Goal: Task Accomplishment & Management: Manage account settings

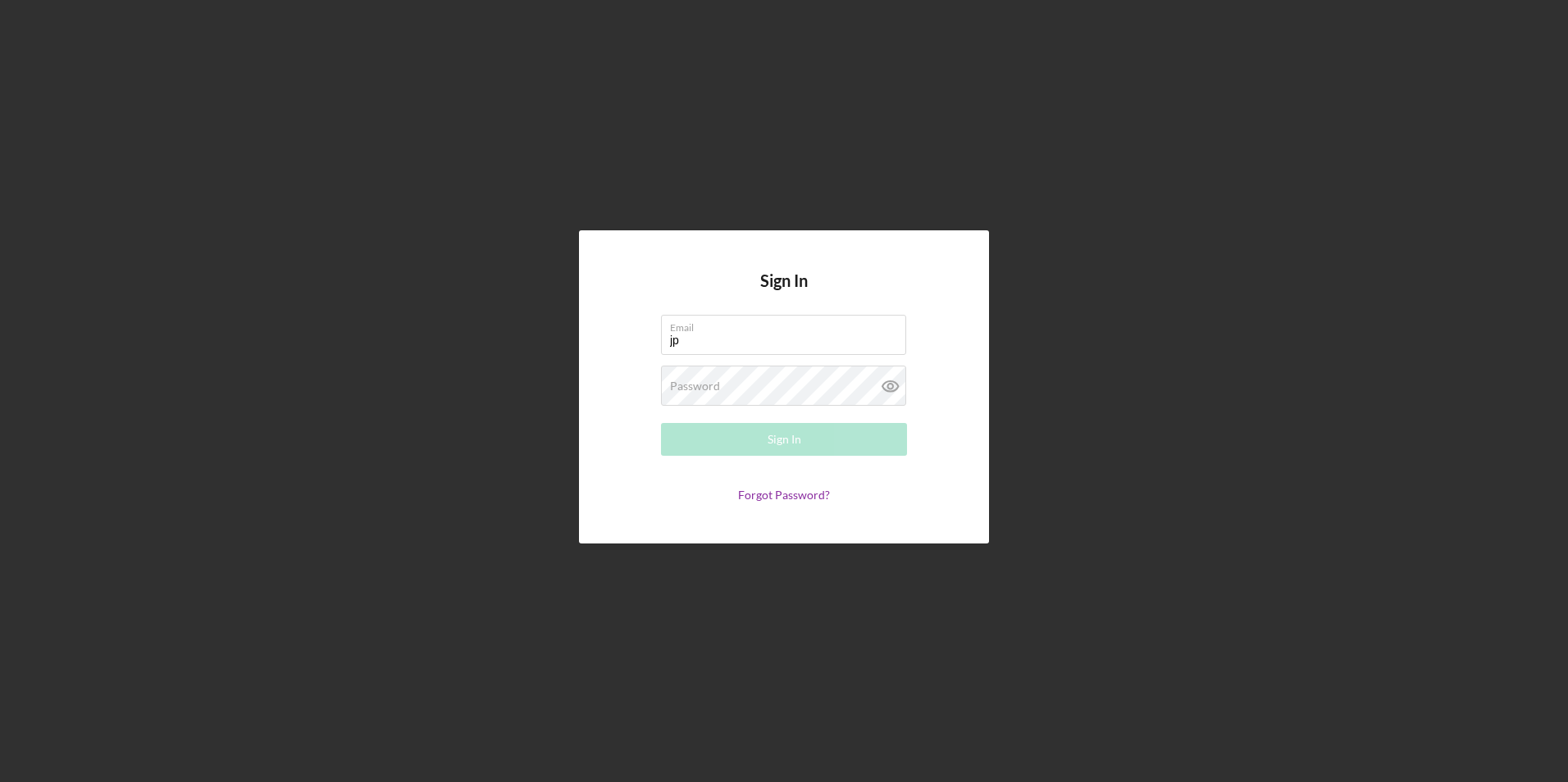
type input "[EMAIL_ADDRESS][DOMAIN_NAME]"
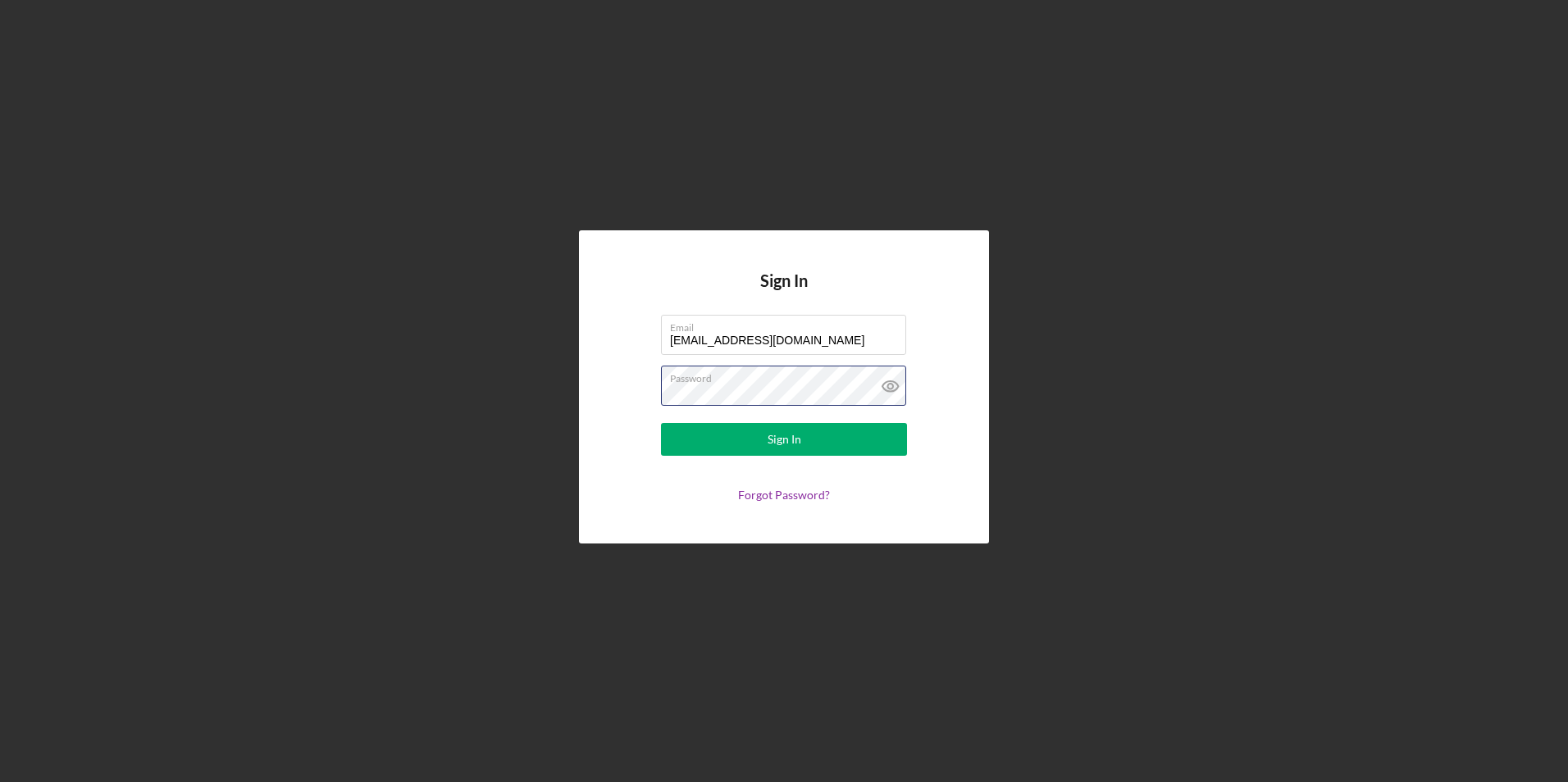
click at [661, 423] on button "Sign In" at bounding box center [784, 439] width 246 height 33
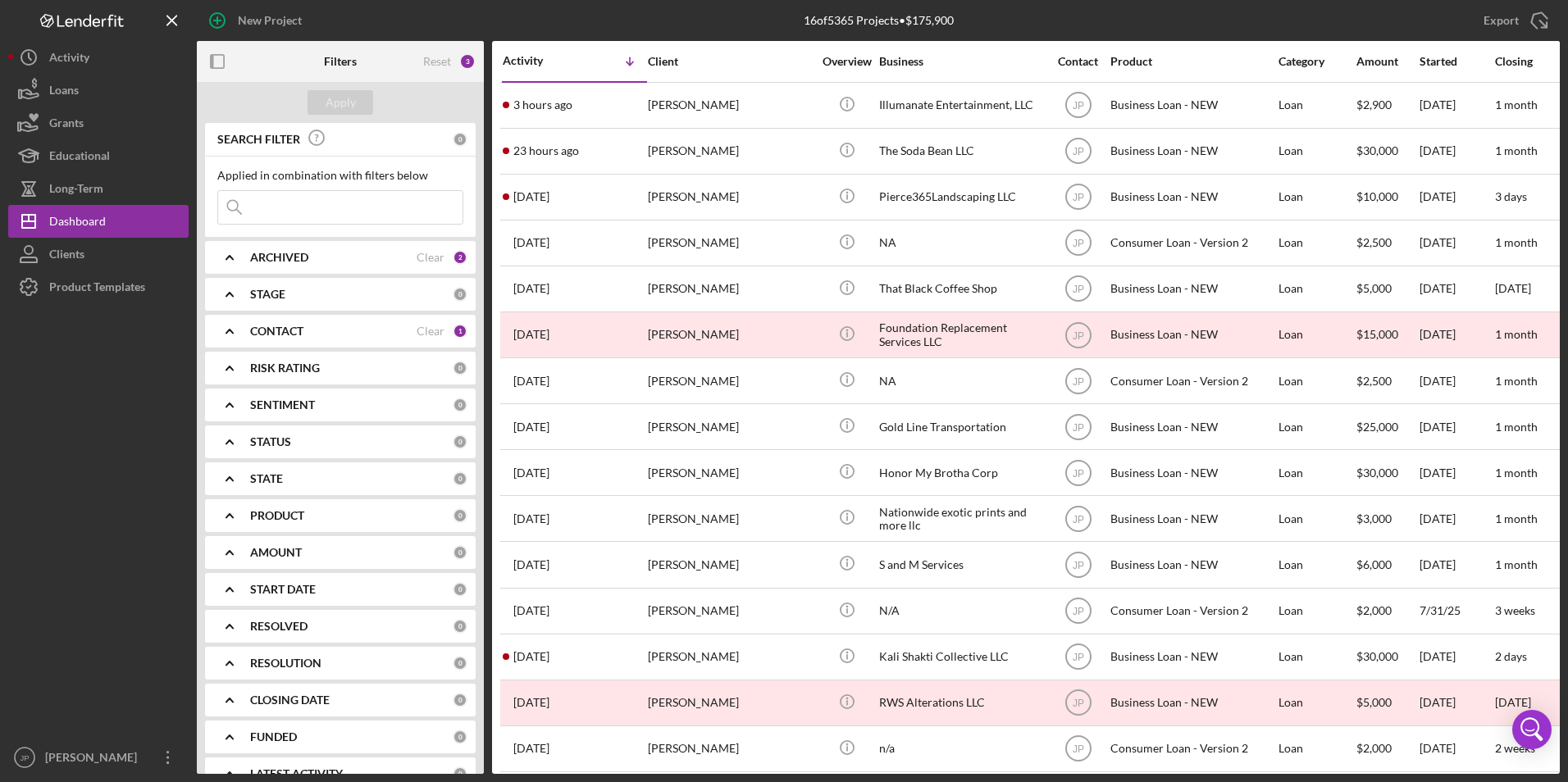
click at [401, 254] on div "ARCHIVED" at bounding box center [333, 257] width 167 height 13
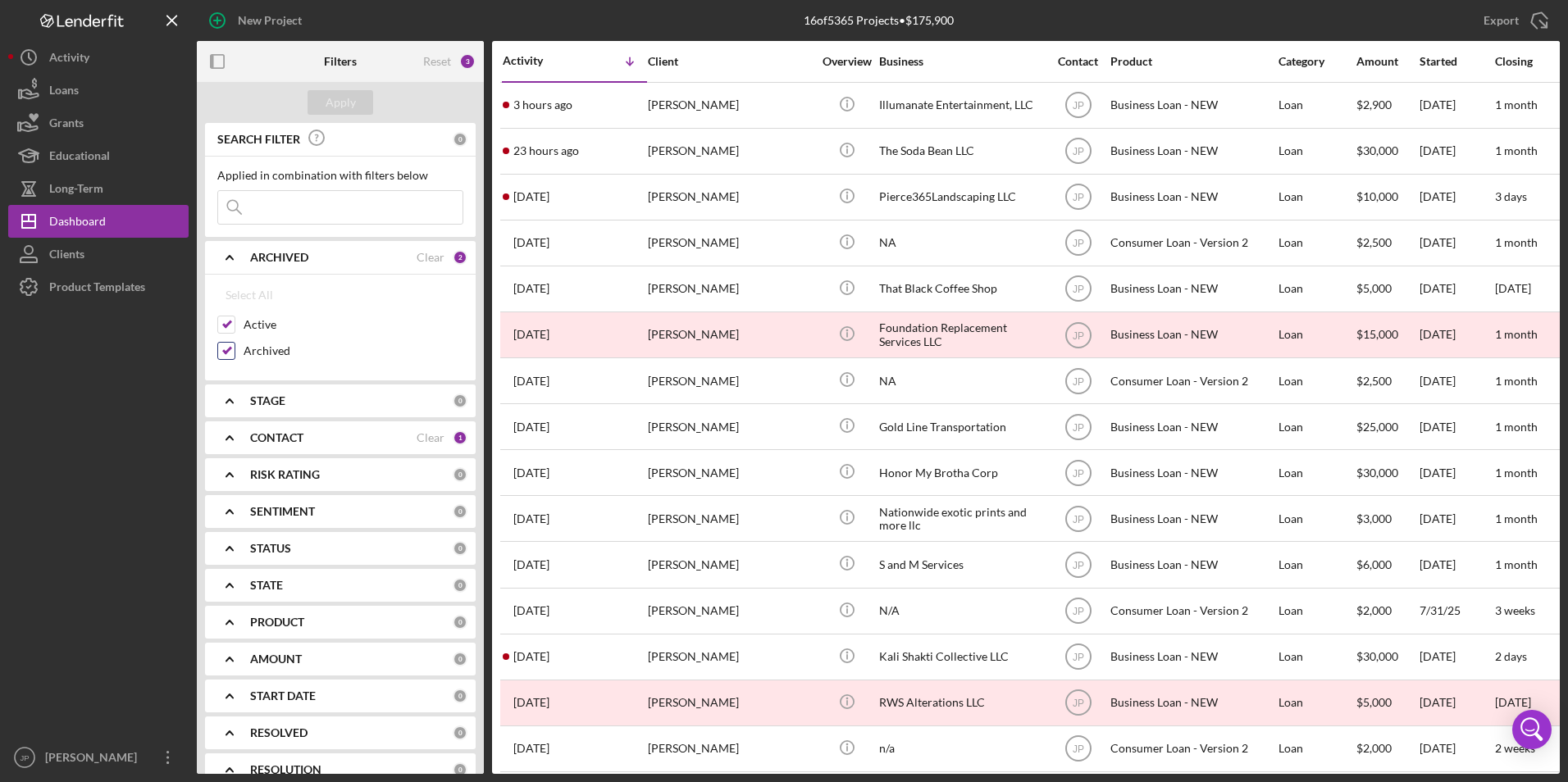
click at [273, 350] on label "Archived" at bounding box center [353, 351] width 220 height 16
click at [235, 350] on input "Archived" at bounding box center [226, 351] width 16 height 16
checkbox input "false"
click at [345, 96] on div "Apply" at bounding box center [340, 102] width 30 height 24
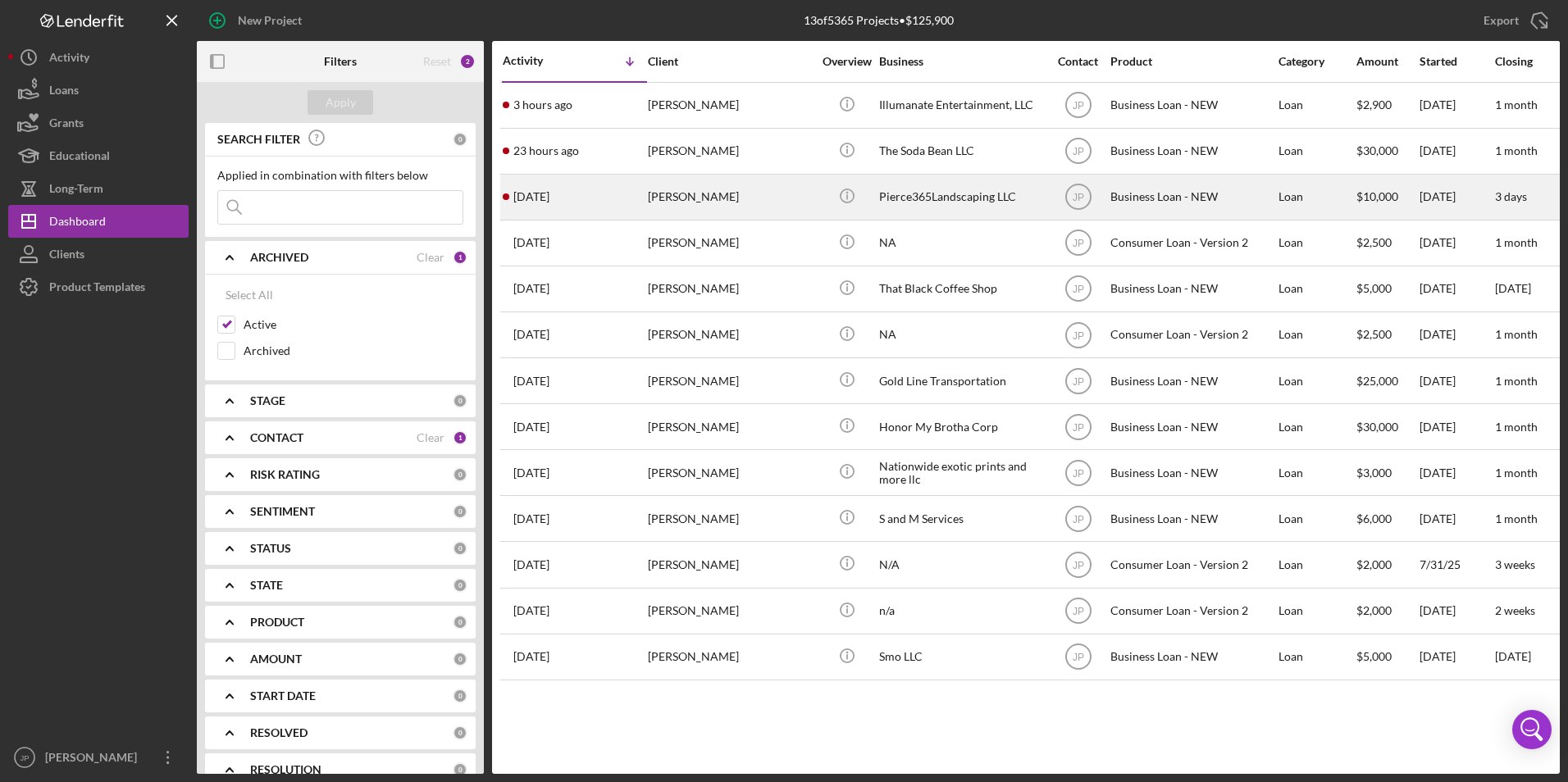
click at [608, 200] on div "[DATE] [PERSON_NAME]" at bounding box center [574, 197] width 143 height 44
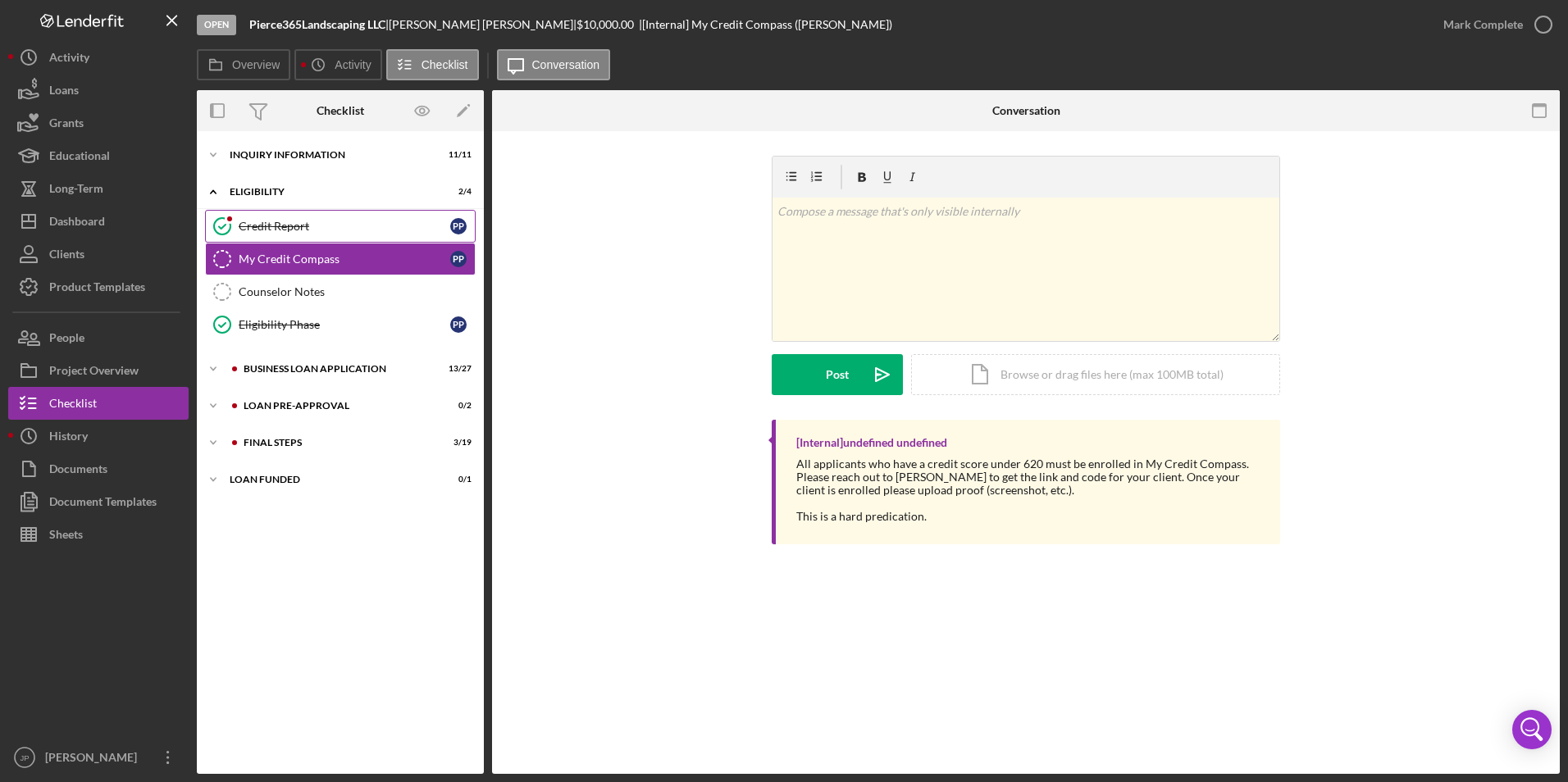
click at [326, 229] on div "Credit Report" at bounding box center [344, 226] width 211 height 13
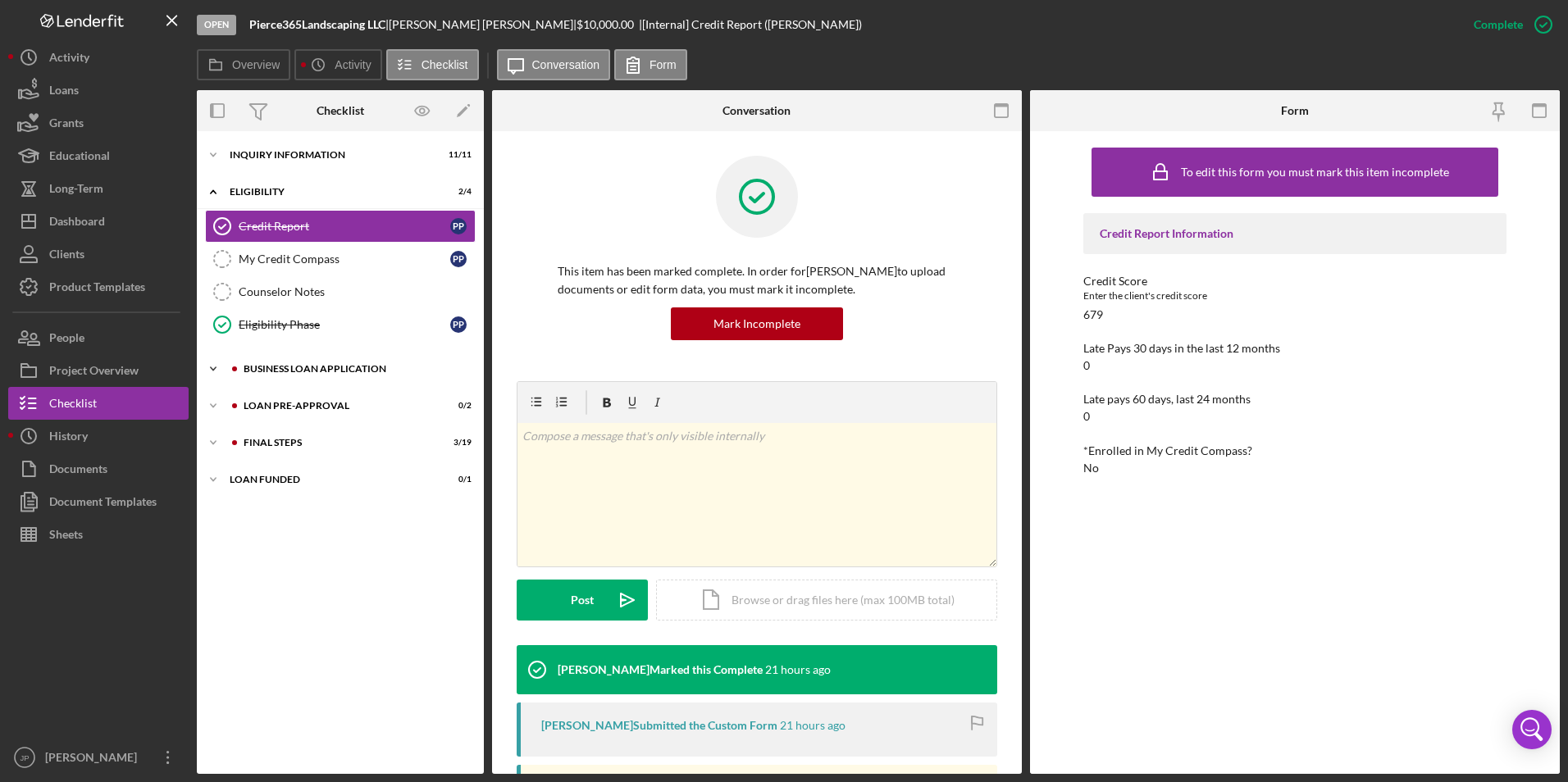
click at [211, 370] on icon "Icon/Expander" at bounding box center [213, 369] width 33 height 33
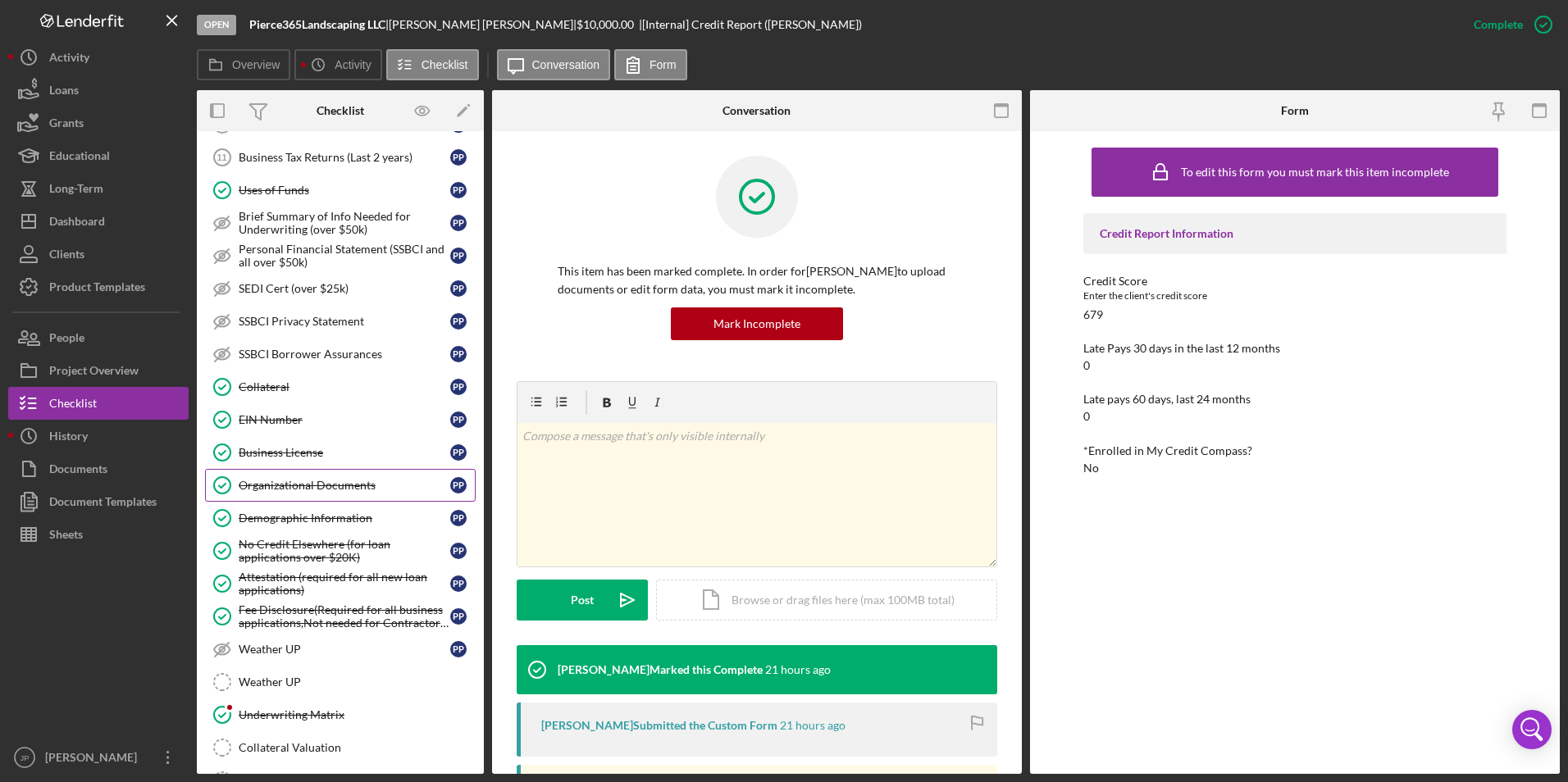
scroll to position [625, 0]
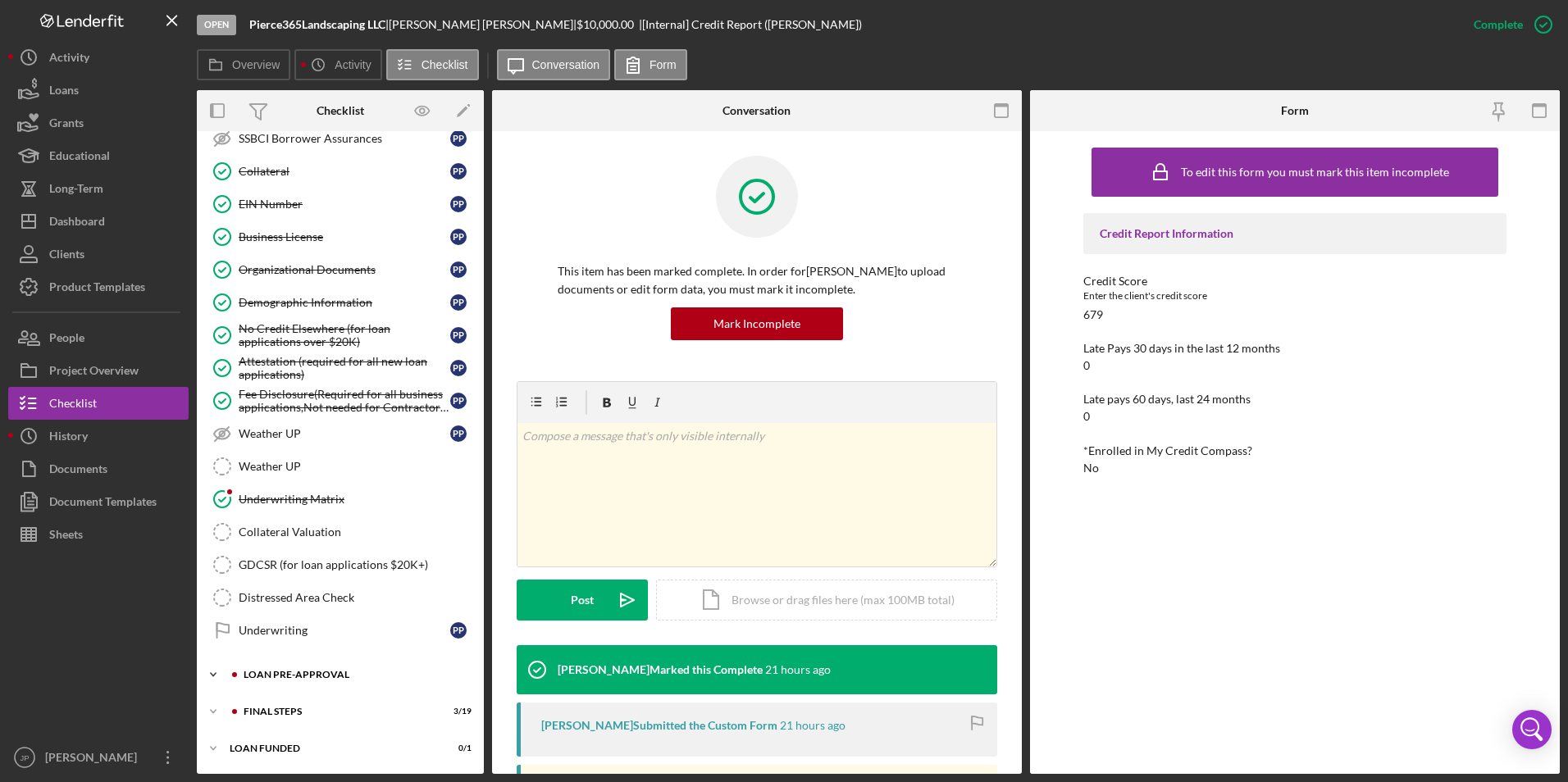
click at [222, 525] on icon "Icon/Expander" at bounding box center [213, 675] width 33 height 33
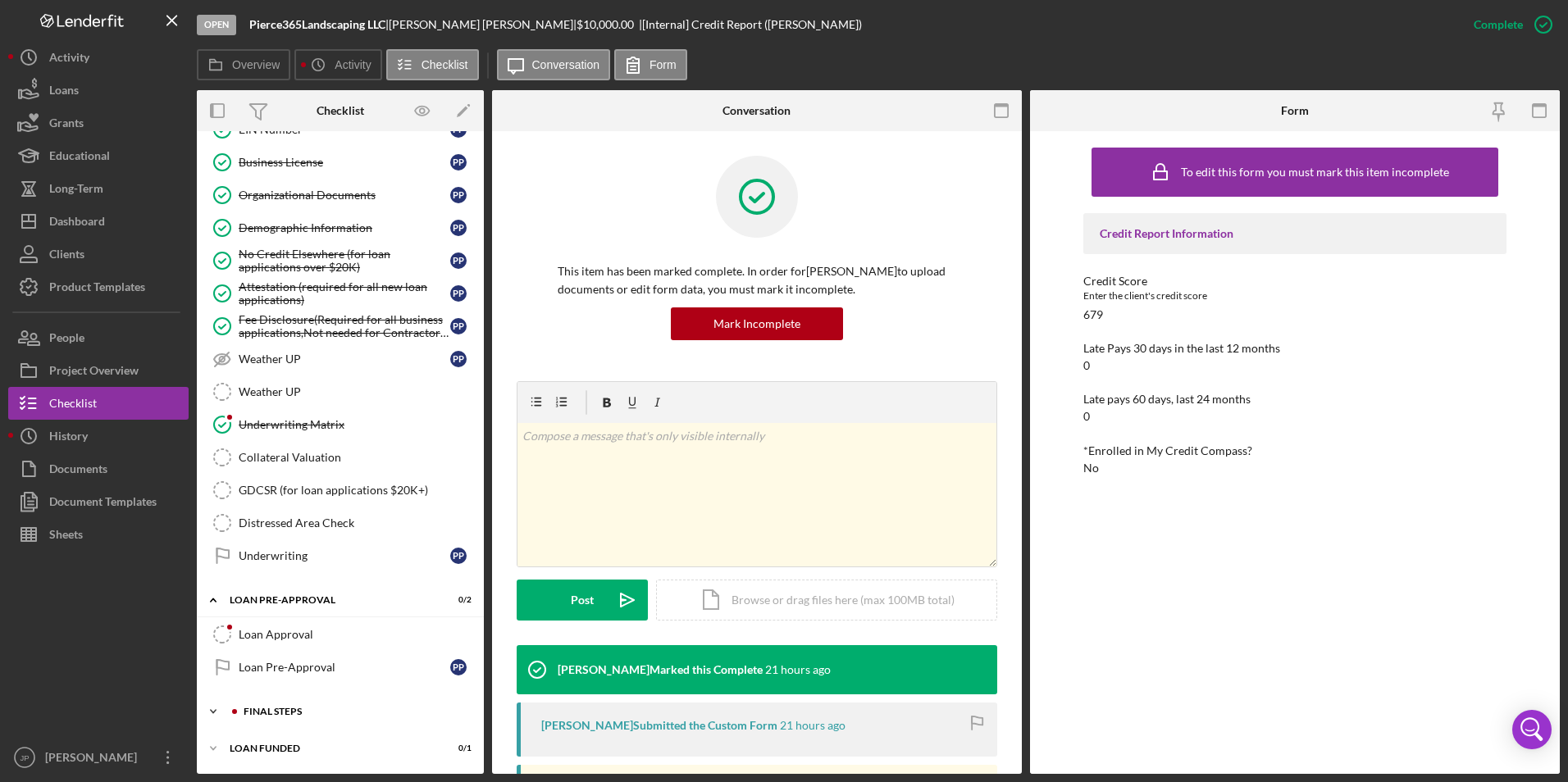
click at [217, 525] on icon "Icon/Expander" at bounding box center [213, 711] width 33 height 33
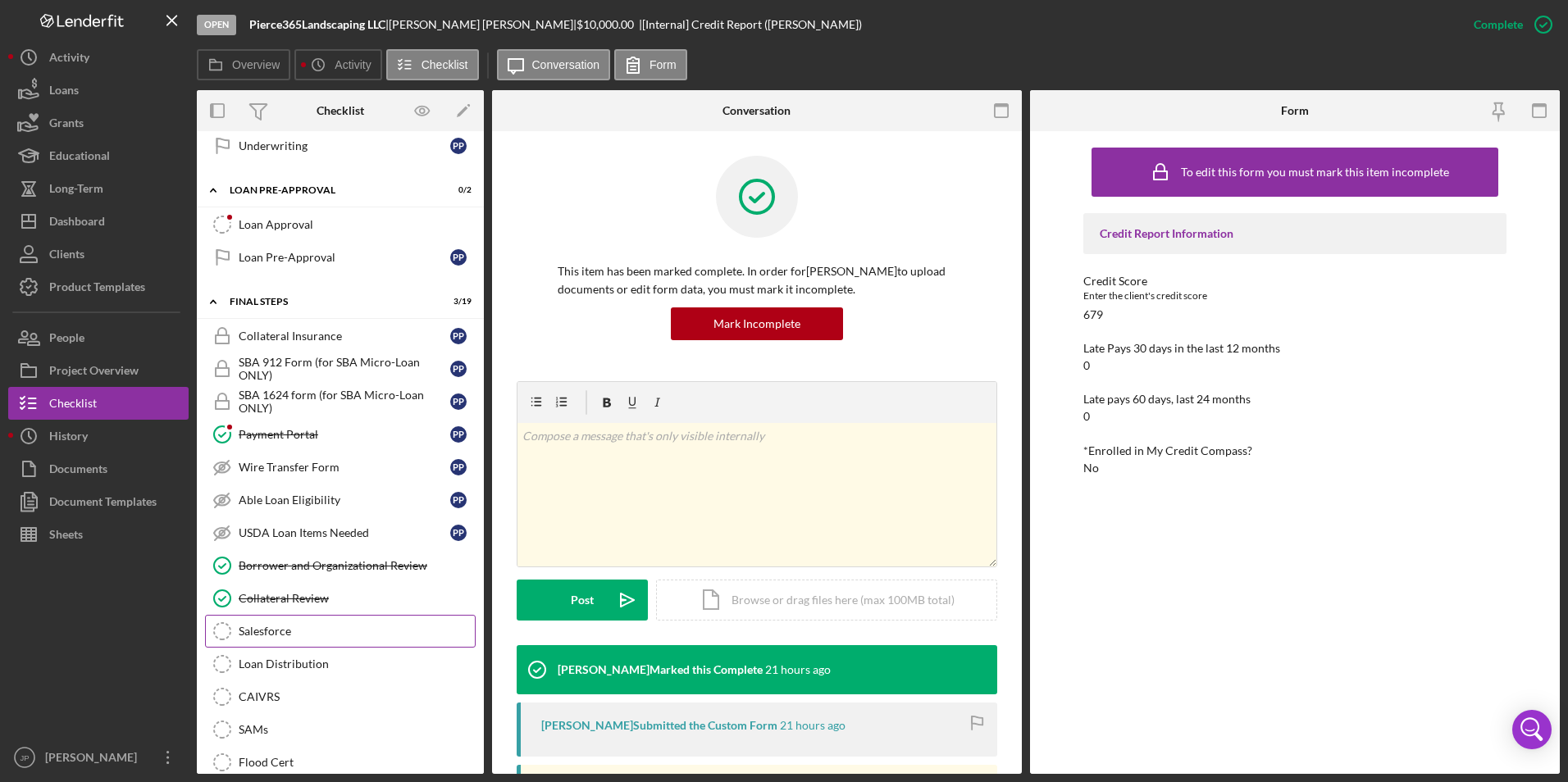
scroll to position [1192, 0]
